Goal: Task Accomplishment & Management: Manage account settings

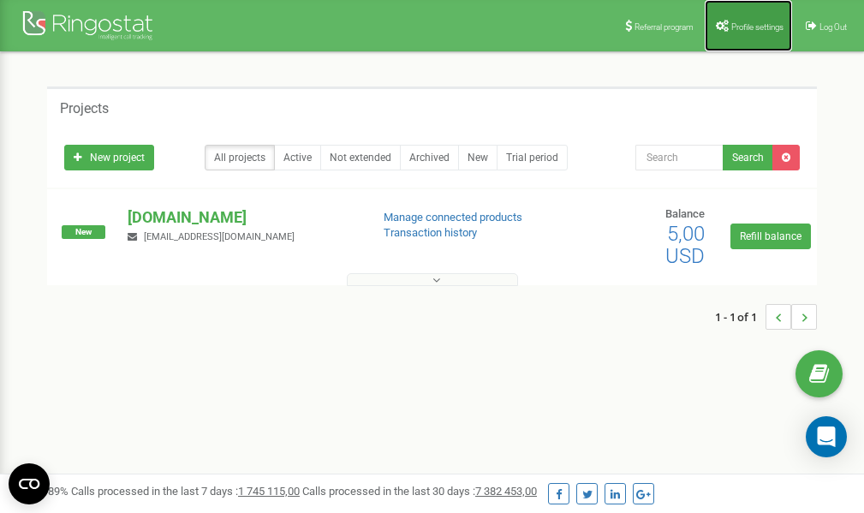
click at [750, 33] on link "Profile settings" at bounding box center [748, 25] width 87 height 51
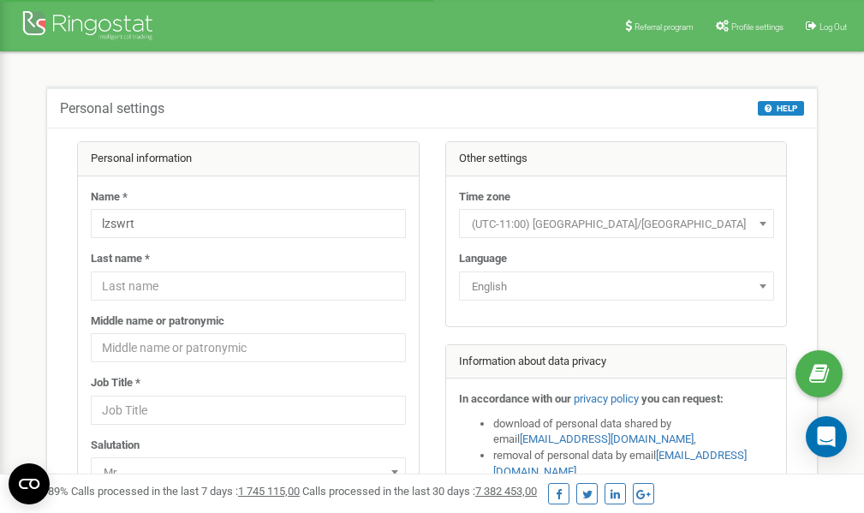
scroll to position [86, 0]
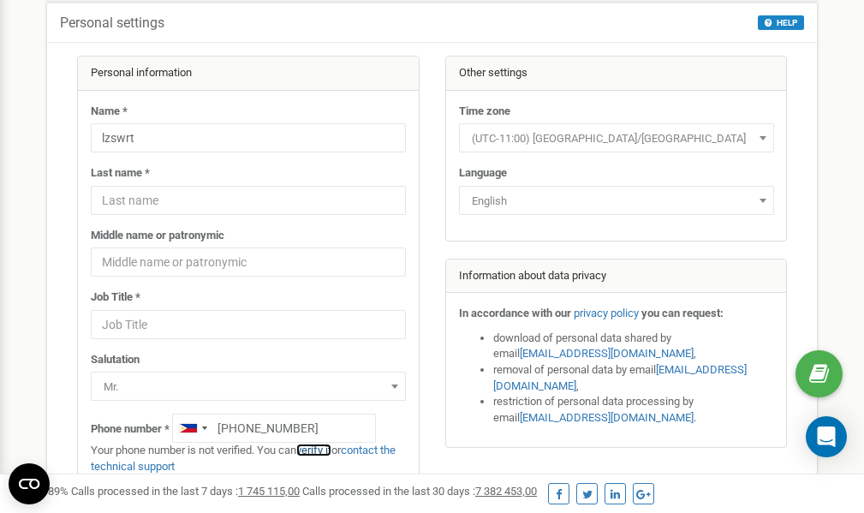
click at [318, 449] on link "verify it" at bounding box center [313, 450] width 35 height 13
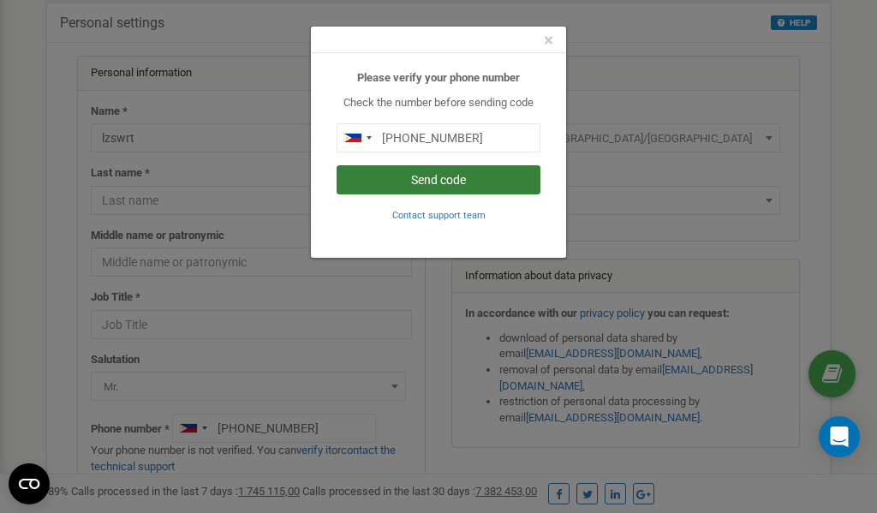
click at [435, 182] on button "Send code" at bounding box center [438, 179] width 204 height 29
